Goal: Book appointment/travel/reservation

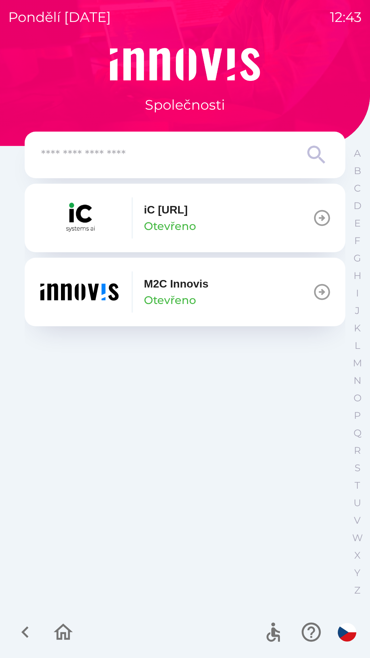
click at [222, 292] on button "M2C Innovis Otevřeno" at bounding box center [185, 292] width 321 height 69
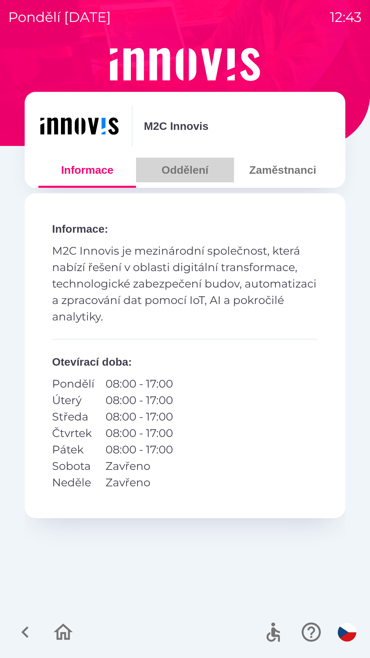
click at [186, 170] on button "Oddělení" at bounding box center [185, 170] width 98 height 25
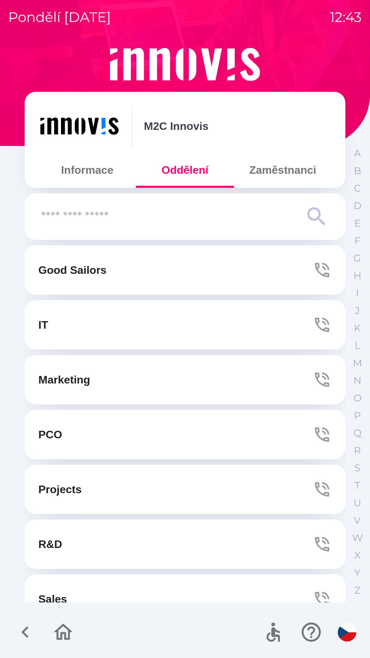
click at [223, 322] on button "IT" at bounding box center [185, 324] width 321 height 49
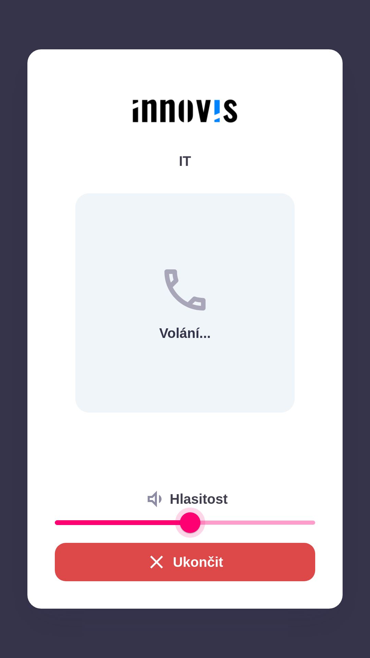
type input "**"
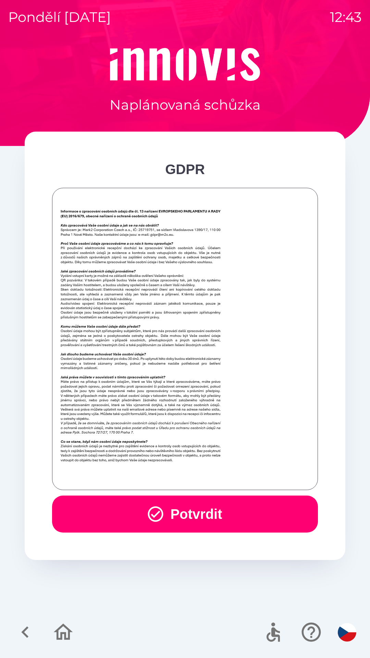
click at [172, 511] on button "Potvrdit" at bounding box center [185, 514] width 266 height 37
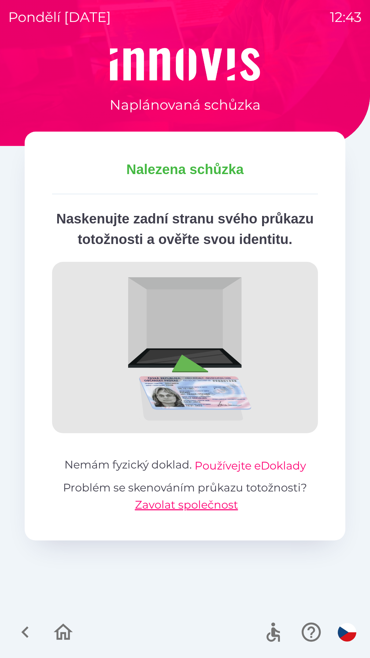
click at [251, 474] on button "Používejte eDoklady" at bounding box center [250, 466] width 111 height 16
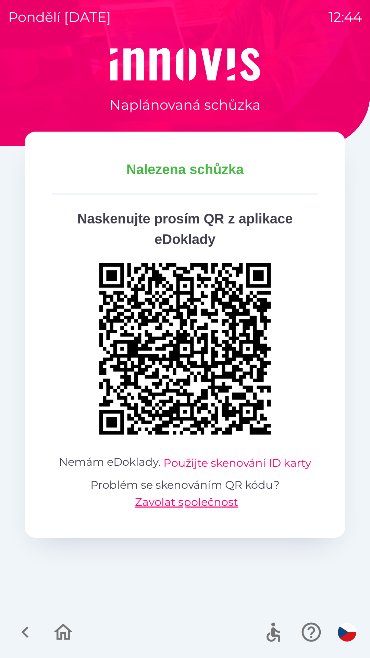
click at [229, 463] on button "Použijte skenování ID karty" at bounding box center [238, 463] width 148 height 16
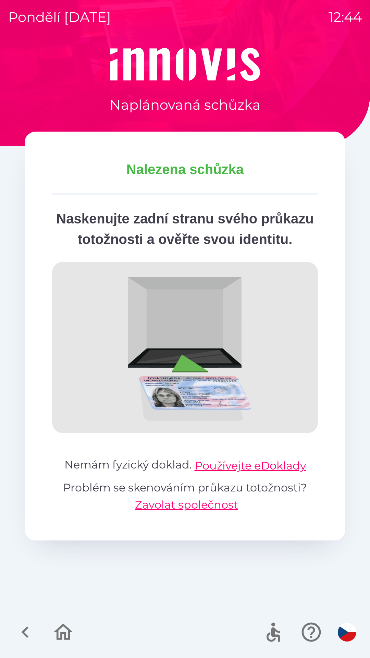
click at [258, 474] on button "Používejte eDoklady" at bounding box center [250, 466] width 111 height 16
